Goal: Information Seeking & Learning: Learn about a topic

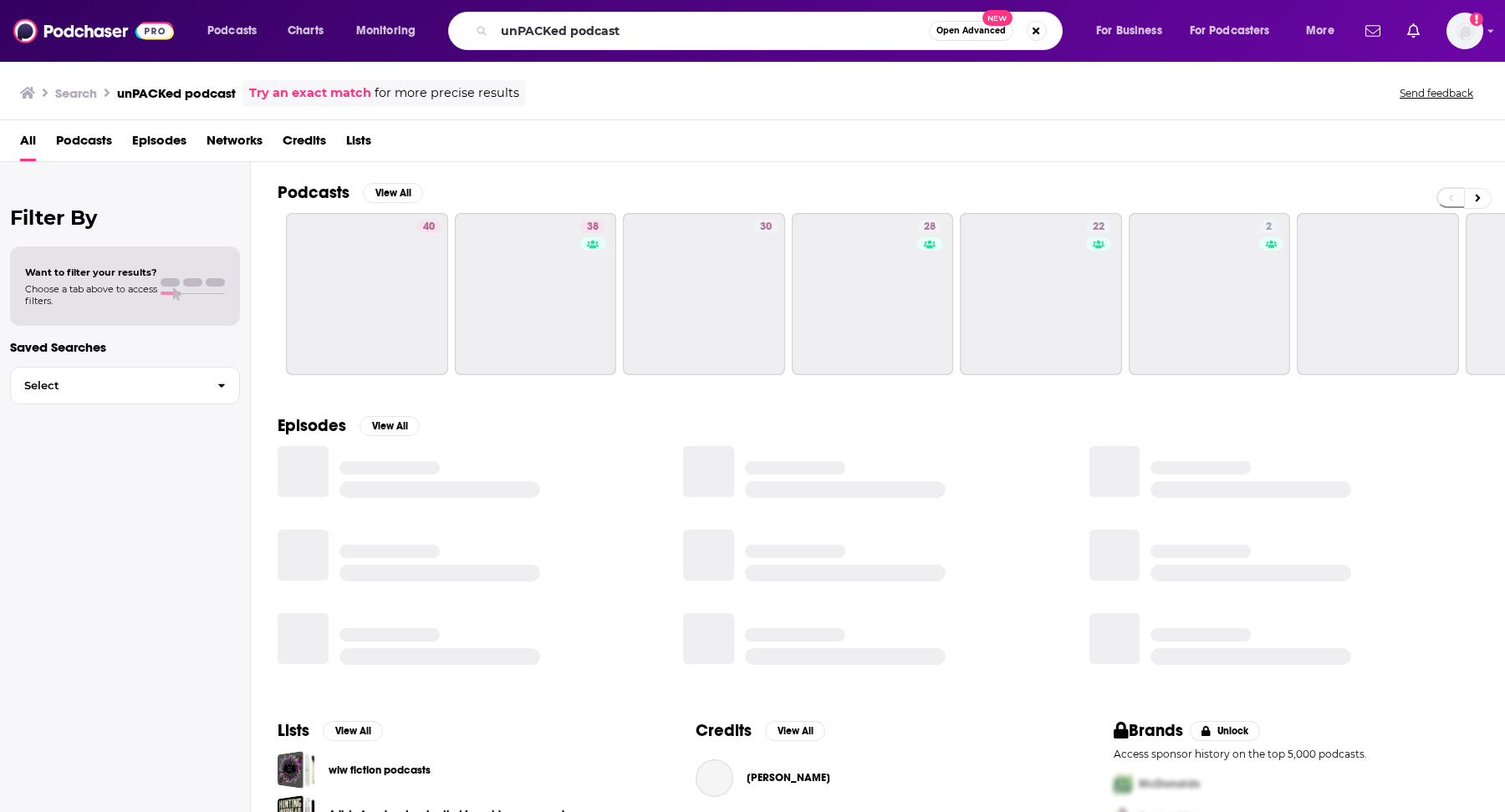
click at [636, 24] on input "unPACKed podcast" at bounding box center [712, 30] width 435 height 27
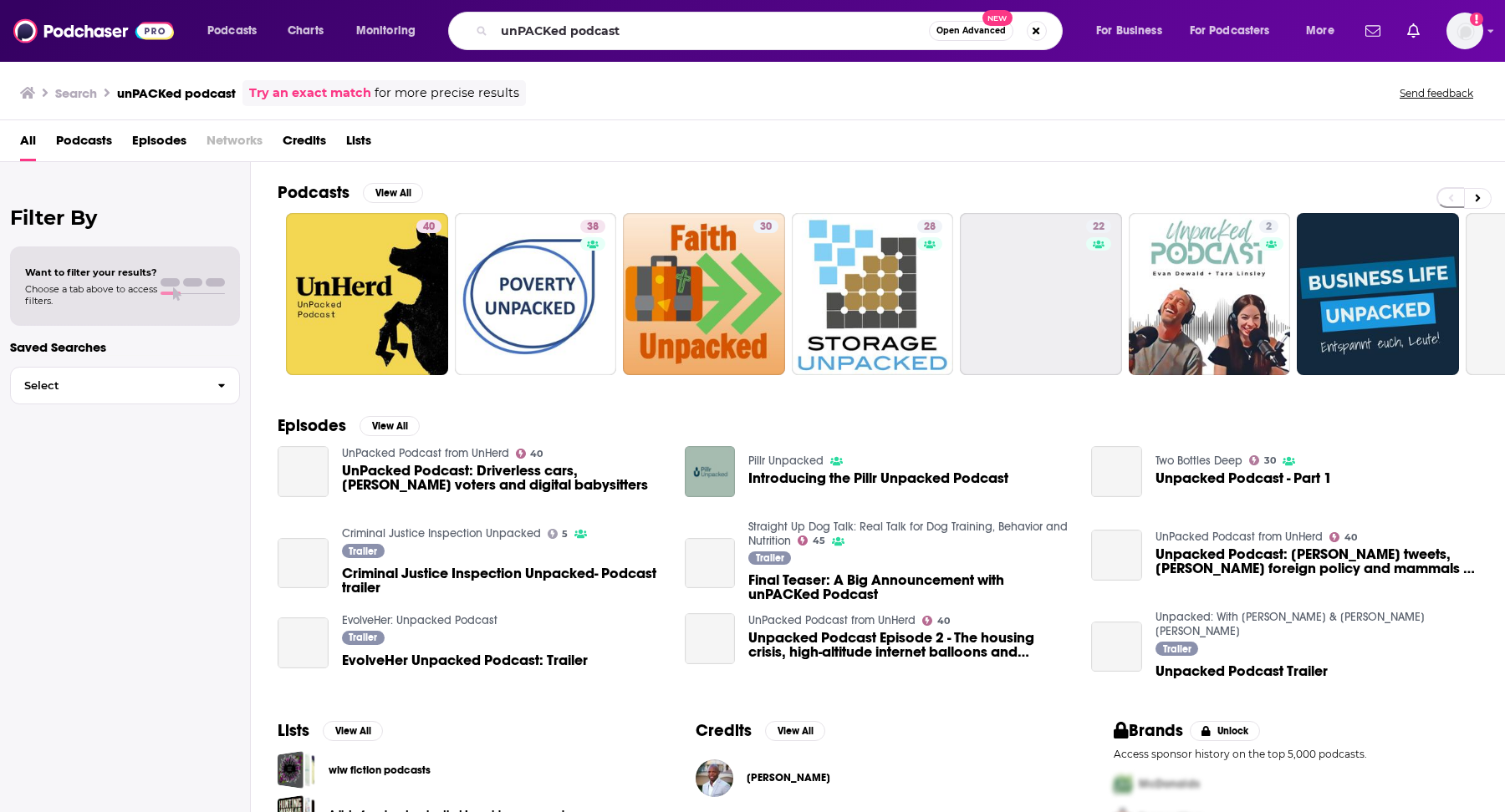
drag, startPoint x: 643, startPoint y: 25, endPoint x: 488, endPoint y: 25, distance: 155.0
click at [488, 25] on div "unPACKed podcast Open Advanced New" at bounding box center [756, 31] width 615 height 39
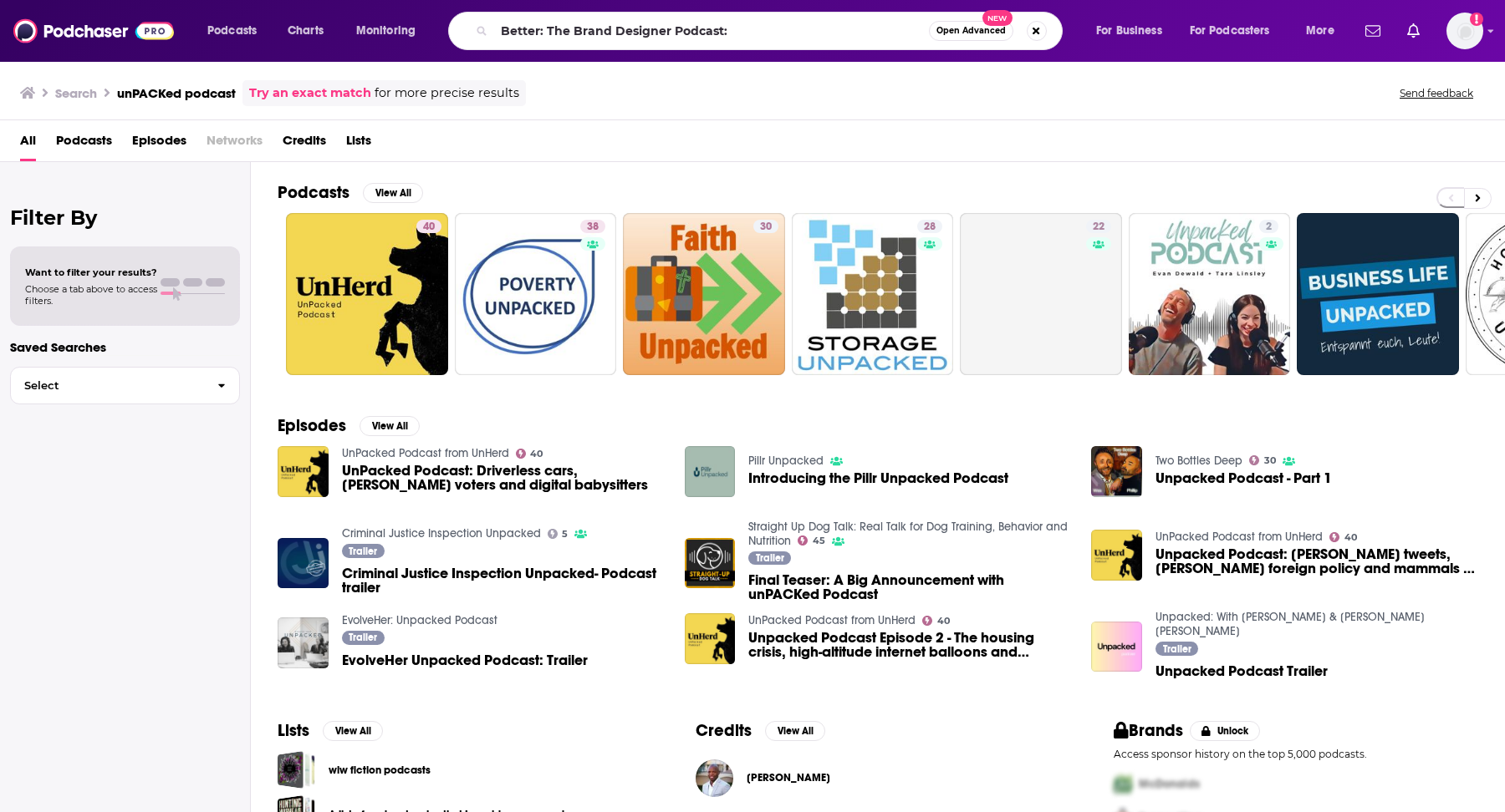
click at [837, 30] on input "Better: The Brand Designer Podcast:" at bounding box center [712, 30] width 435 height 27
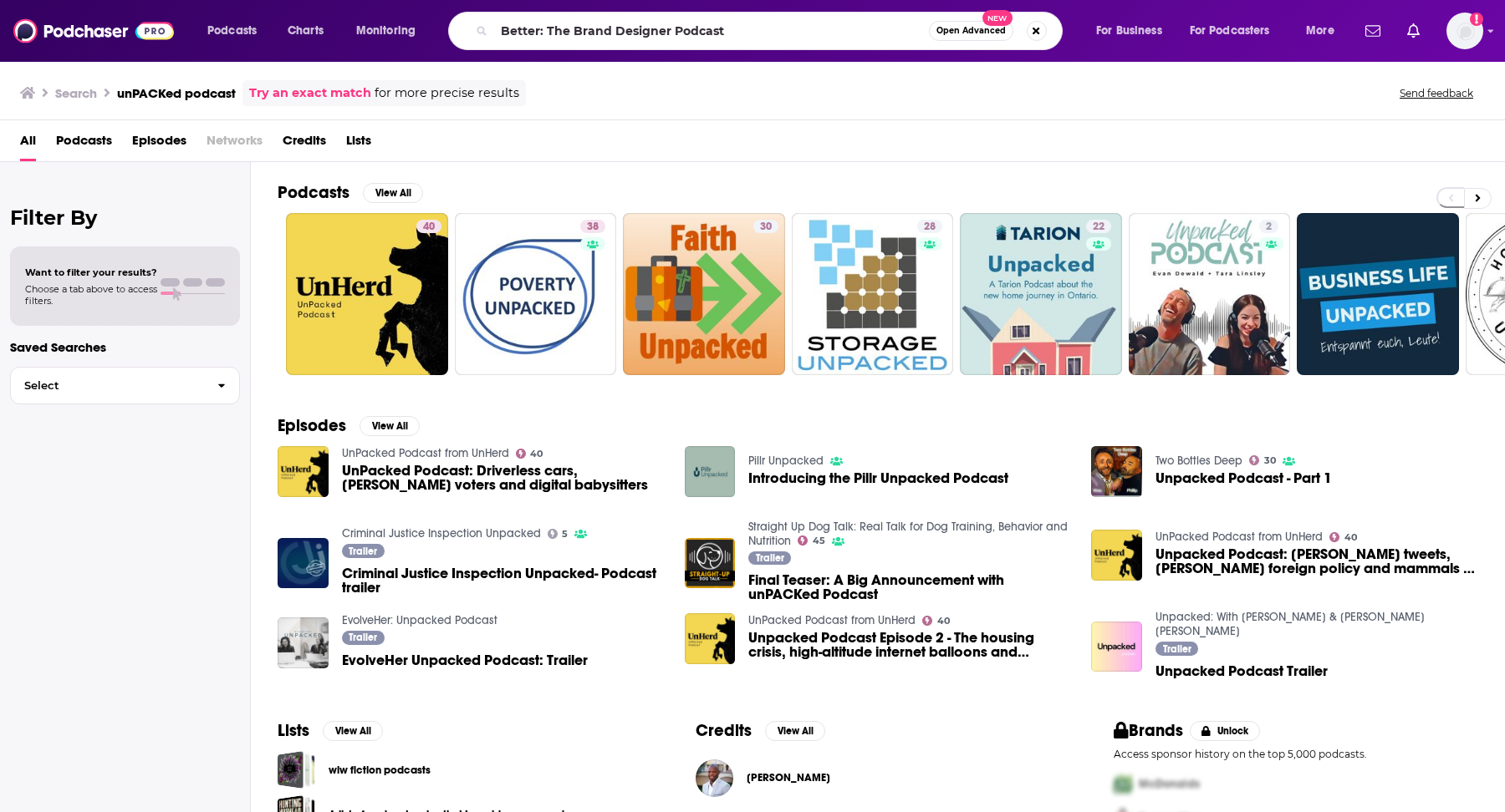
type input "Better: The Brand Designer Podcast"
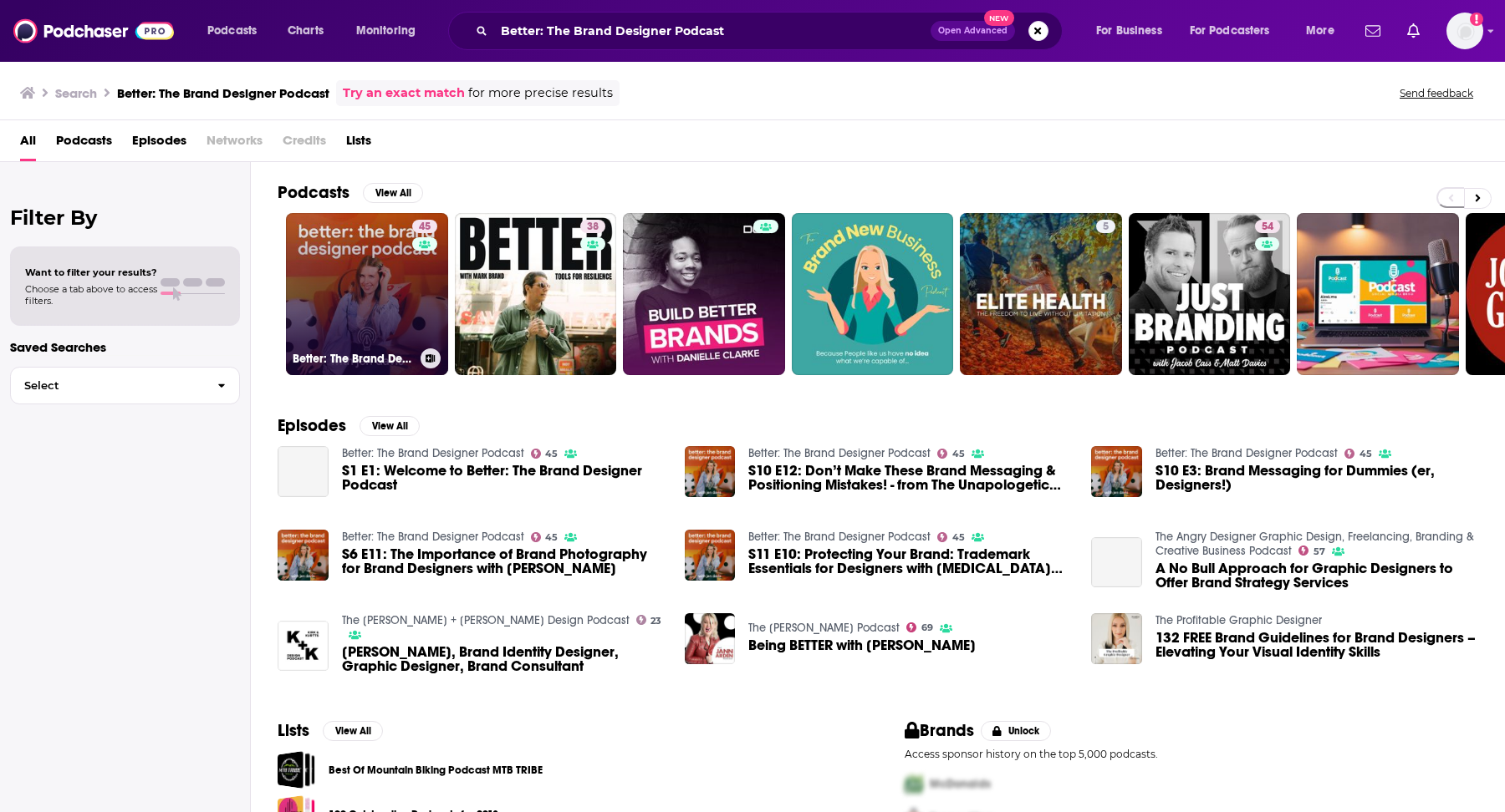
click at [392, 264] on link "45 Better: The Brand Designer Podcast" at bounding box center [367, 294] width 162 height 162
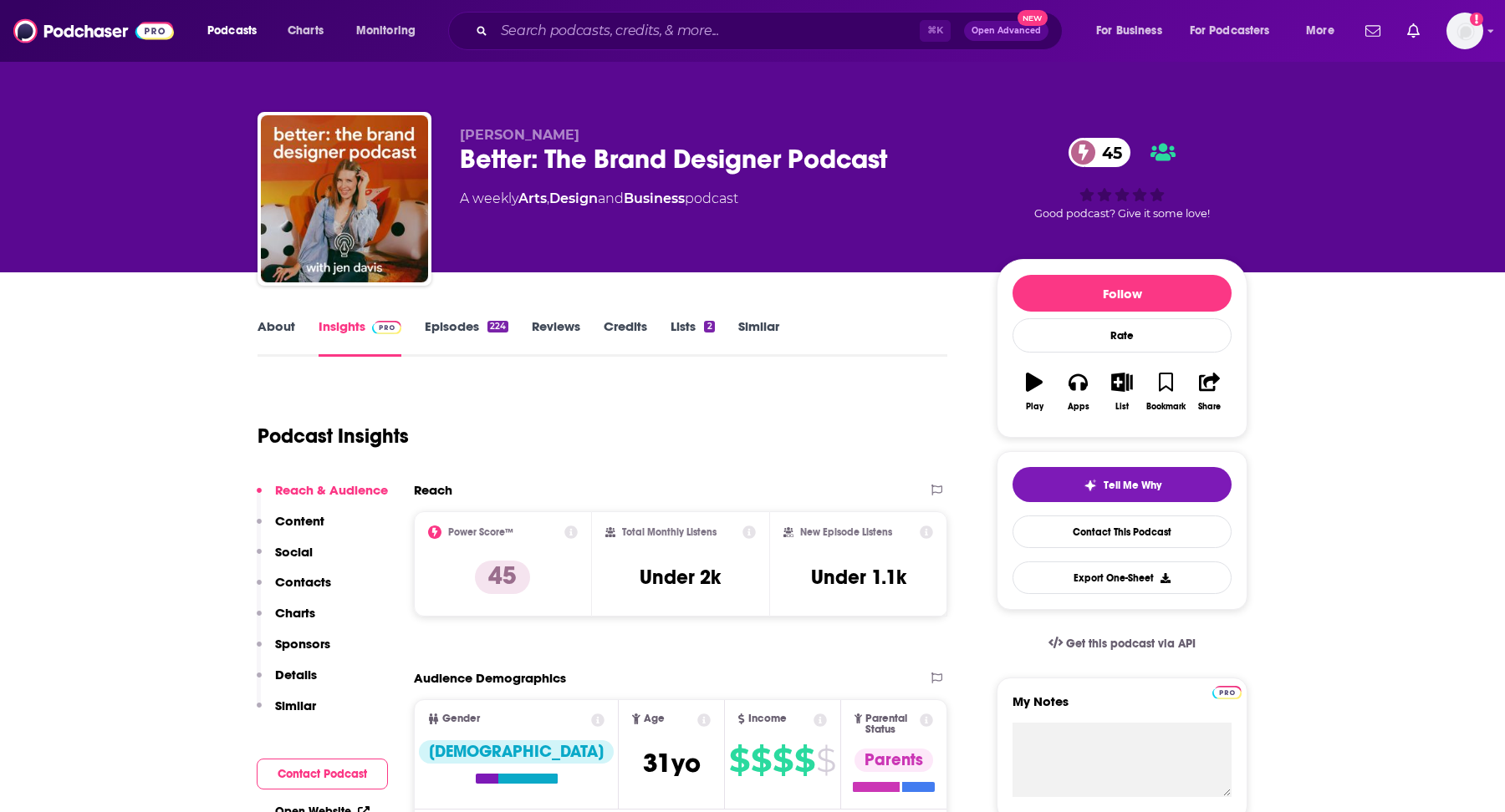
click at [480, 331] on link "Episodes 224" at bounding box center [466, 337] width 84 height 39
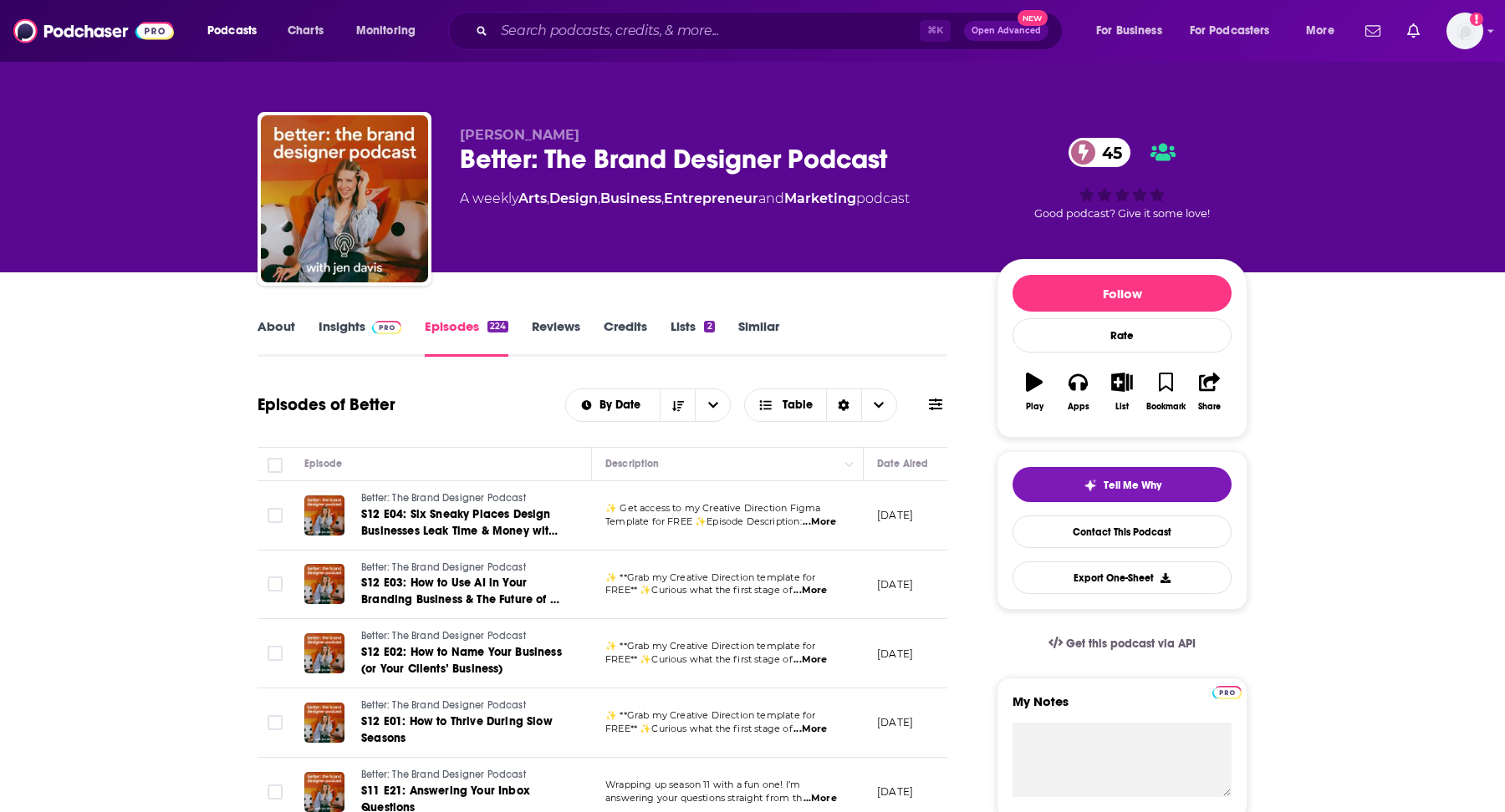
click at [366, 342] on link "Insights" at bounding box center [360, 337] width 83 height 39
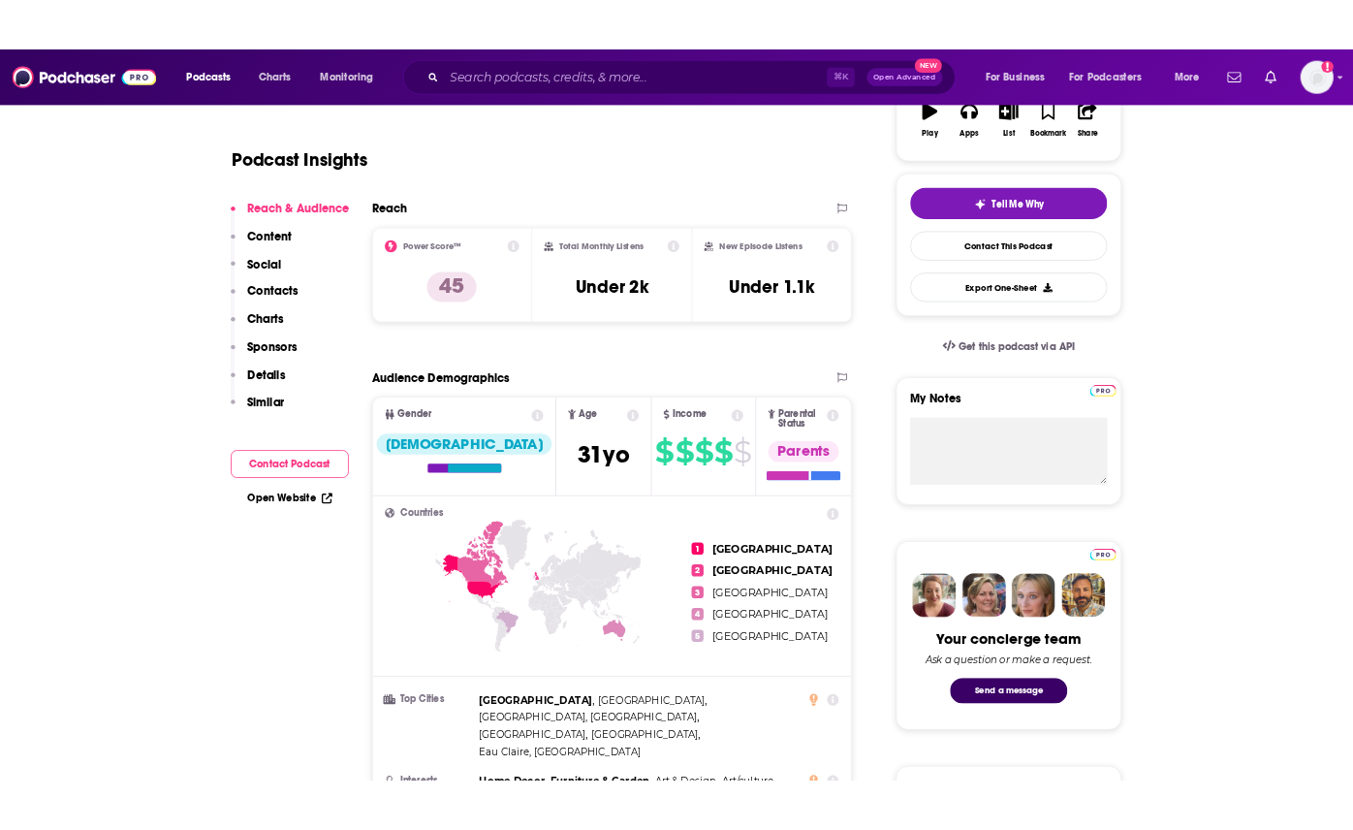
scroll to position [449, 0]
